Goal: Use online tool/utility: Utilize a website feature to perform a specific function

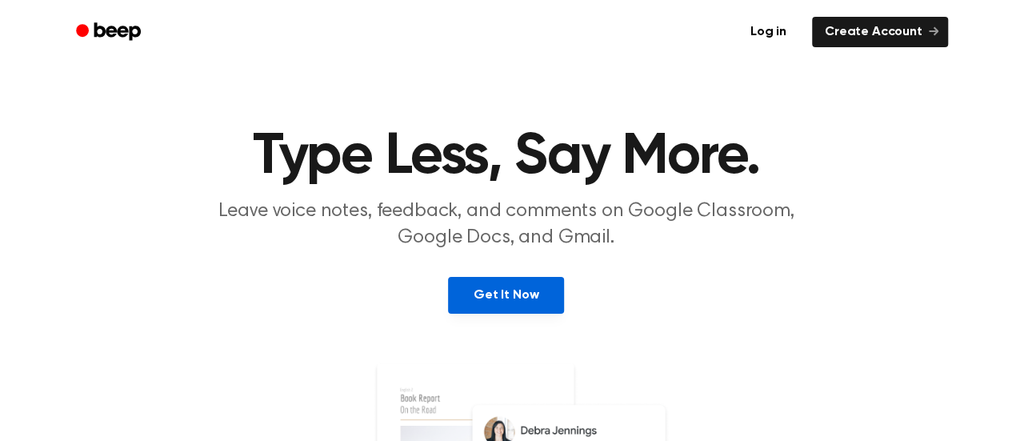
click at [544, 298] on link "Get It Now" at bounding box center [506, 295] width 116 height 37
click at [783, 34] on link "Log in" at bounding box center [769, 32] width 68 height 37
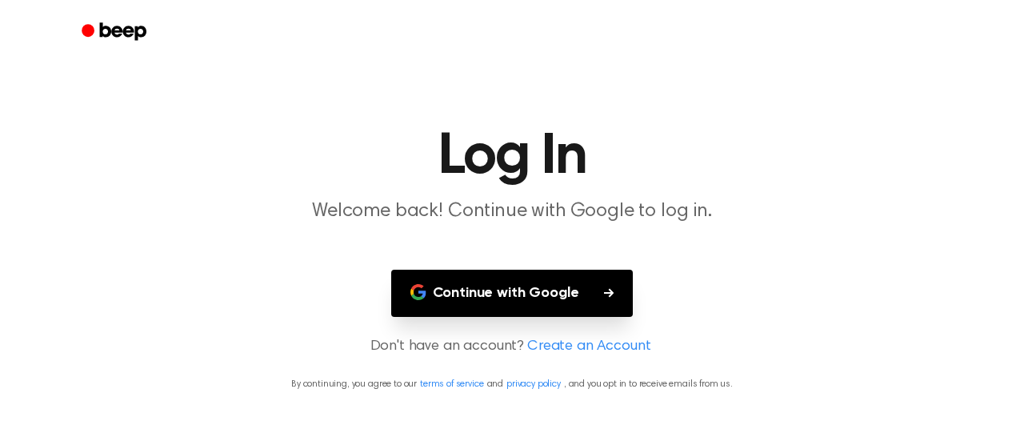
click at [602, 286] on button "Continue with Google" at bounding box center [512, 293] width 243 height 47
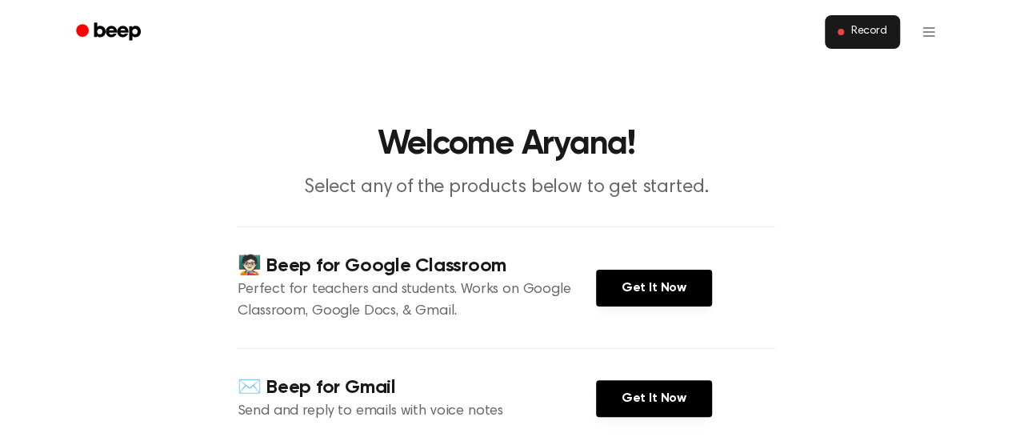
click at [855, 35] on span "Record" at bounding box center [869, 32] width 36 height 14
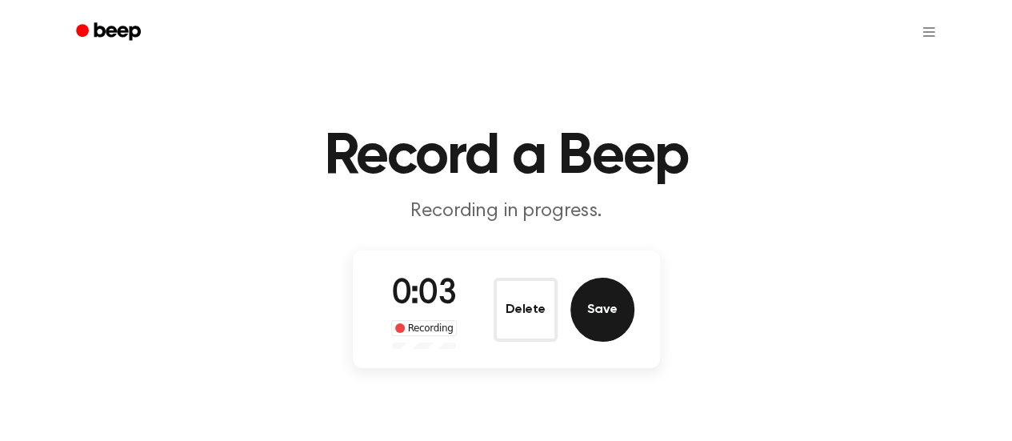
click at [594, 319] on button "Save" at bounding box center [603, 310] width 64 height 64
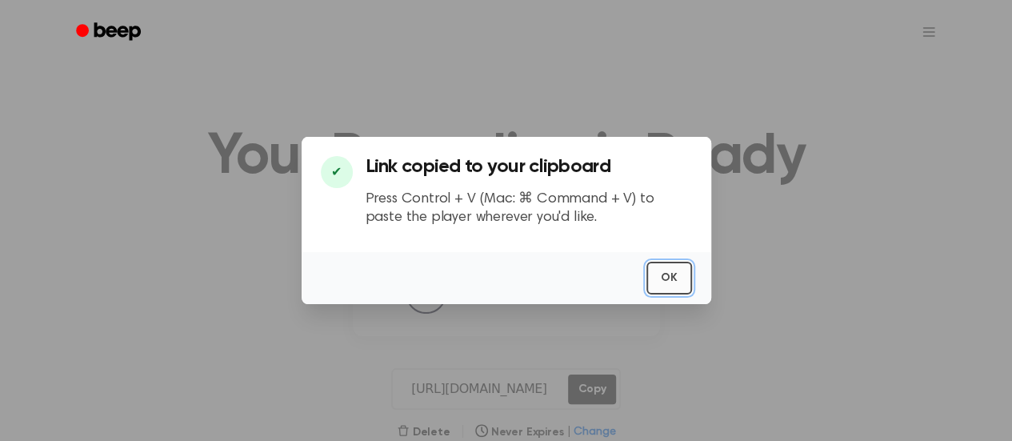
click at [655, 275] on button "OK" at bounding box center [670, 278] width 46 height 33
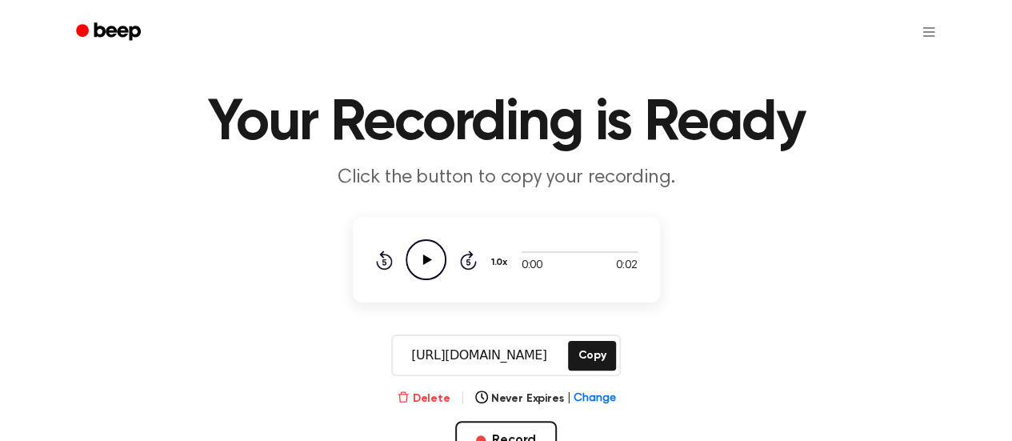
scroll to position [35, 0]
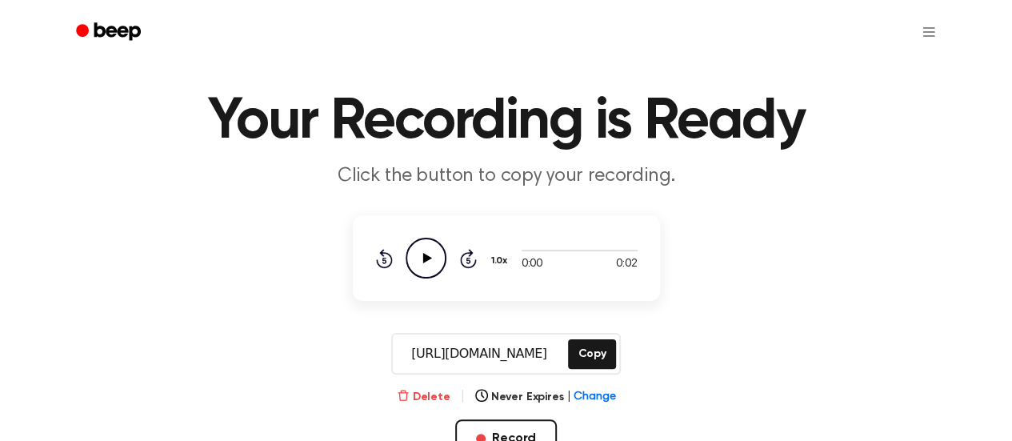
click at [427, 399] on button "Delete" at bounding box center [424, 397] width 54 height 17
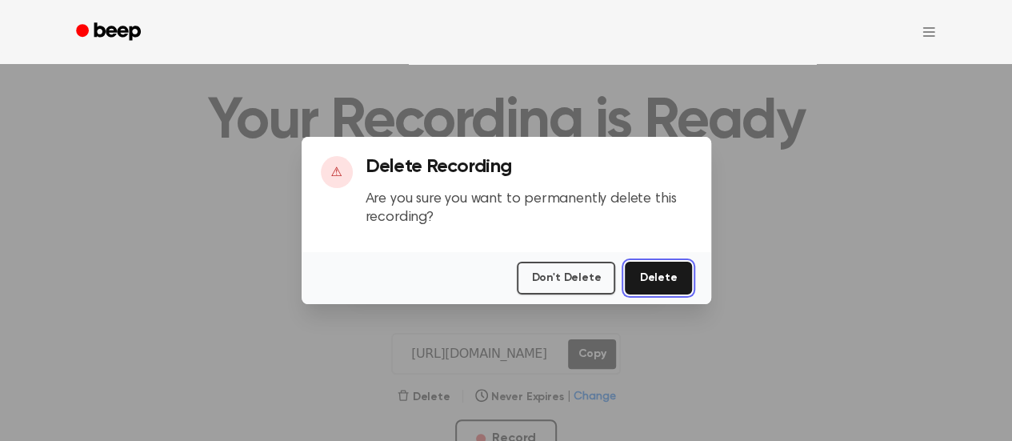
click at [651, 270] on button "Delete" at bounding box center [658, 278] width 66 height 33
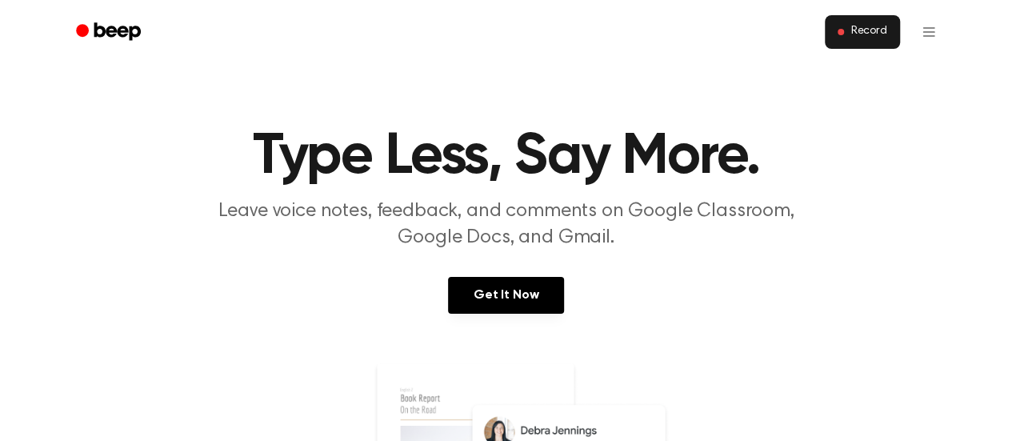
click at [845, 22] on button "Record" at bounding box center [862, 32] width 74 height 34
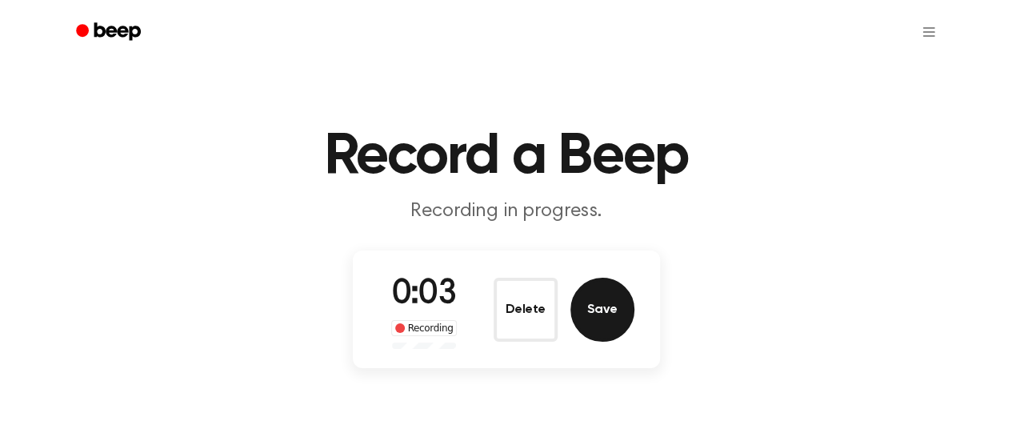
click at [600, 312] on button "Save" at bounding box center [603, 310] width 64 height 64
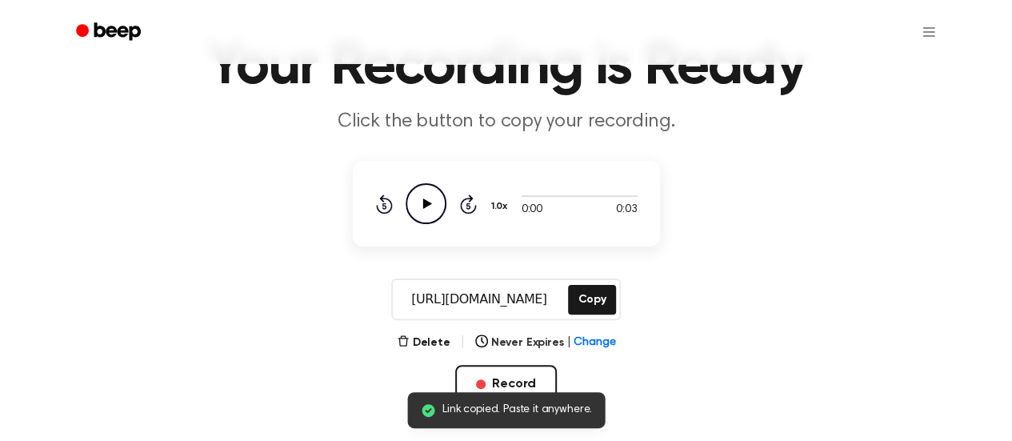
scroll to position [90, 0]
click at [587, 291] on button "Copy" at bounding box center [591, 299] width 47 height 30
